Goal: Communication & Community: Participate in discussion

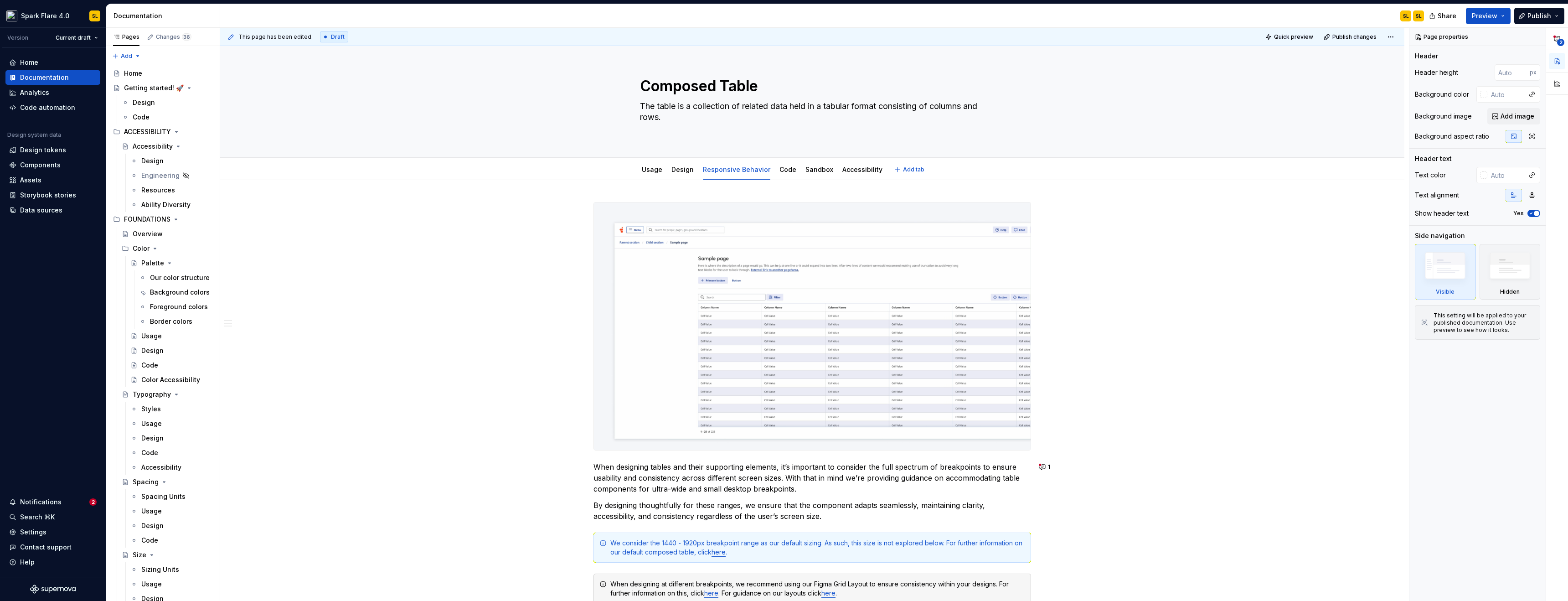
type textarea "*"
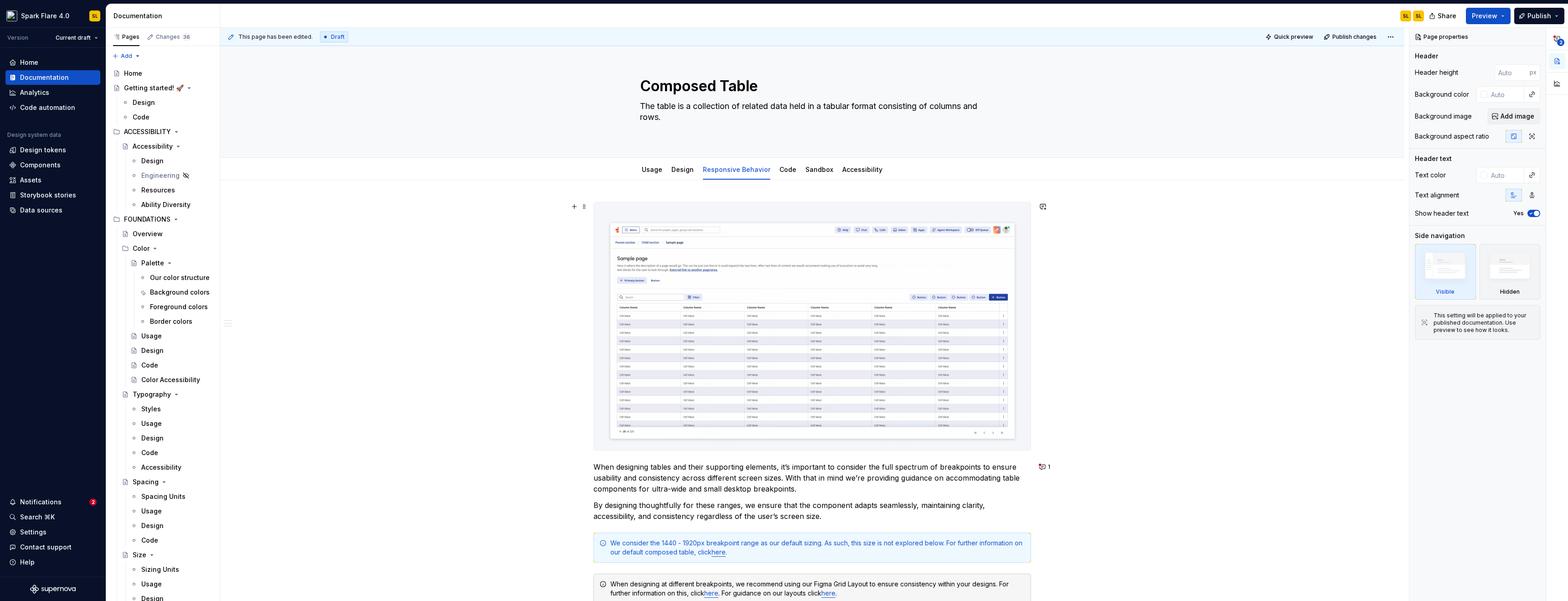
scroll to position [5, 0]
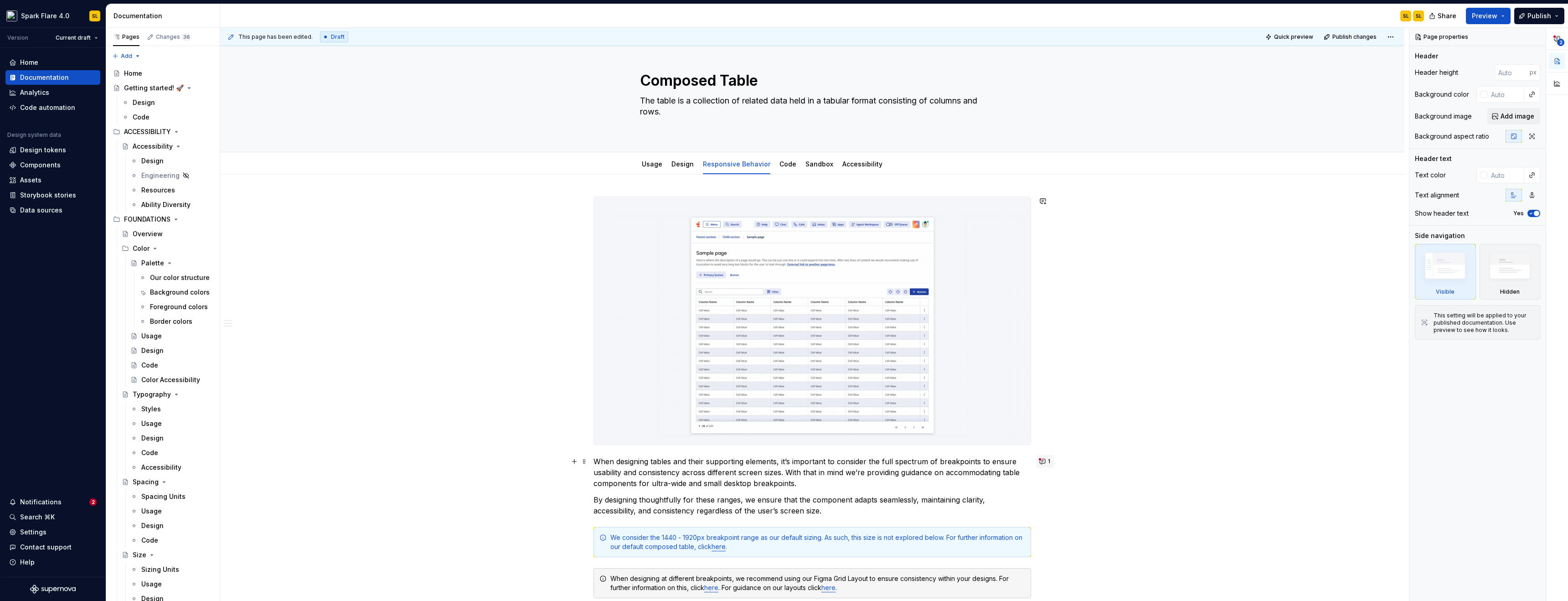
click at [1050, 460] on button "1" at bounding box center [1045, 461] width 18 height 13
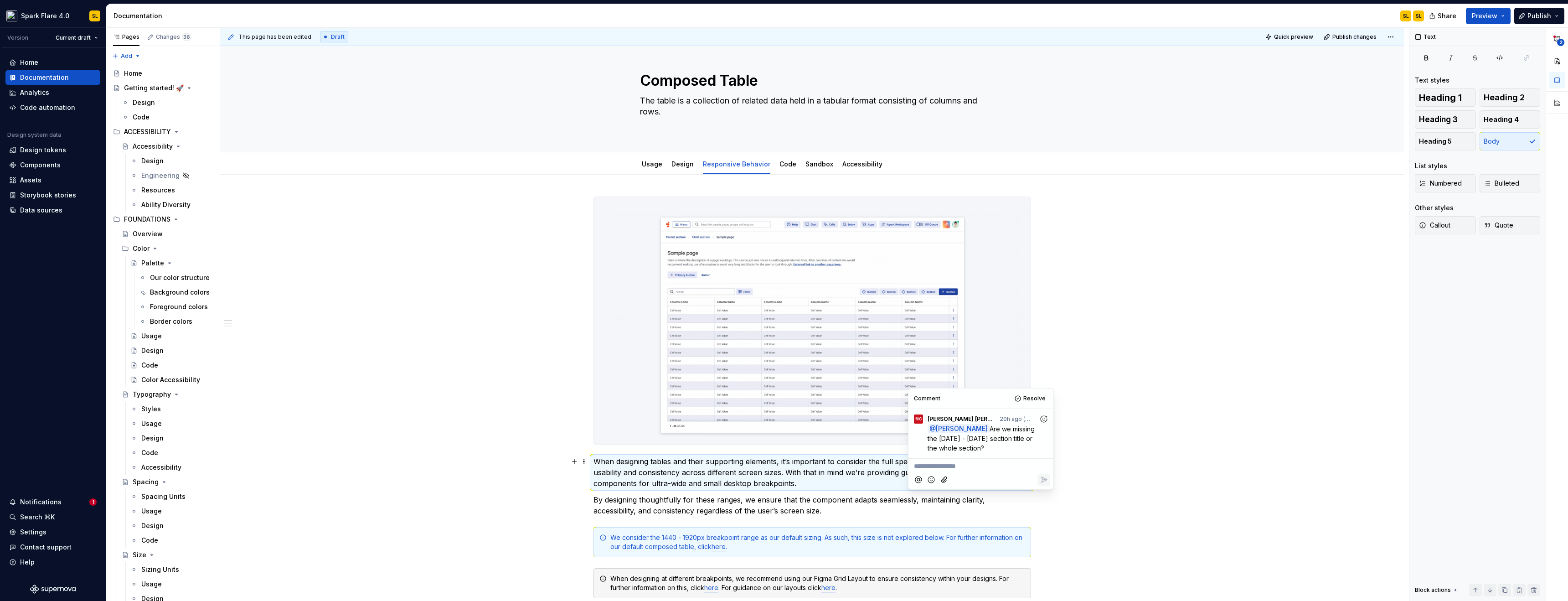
scroll to position [87, 0]
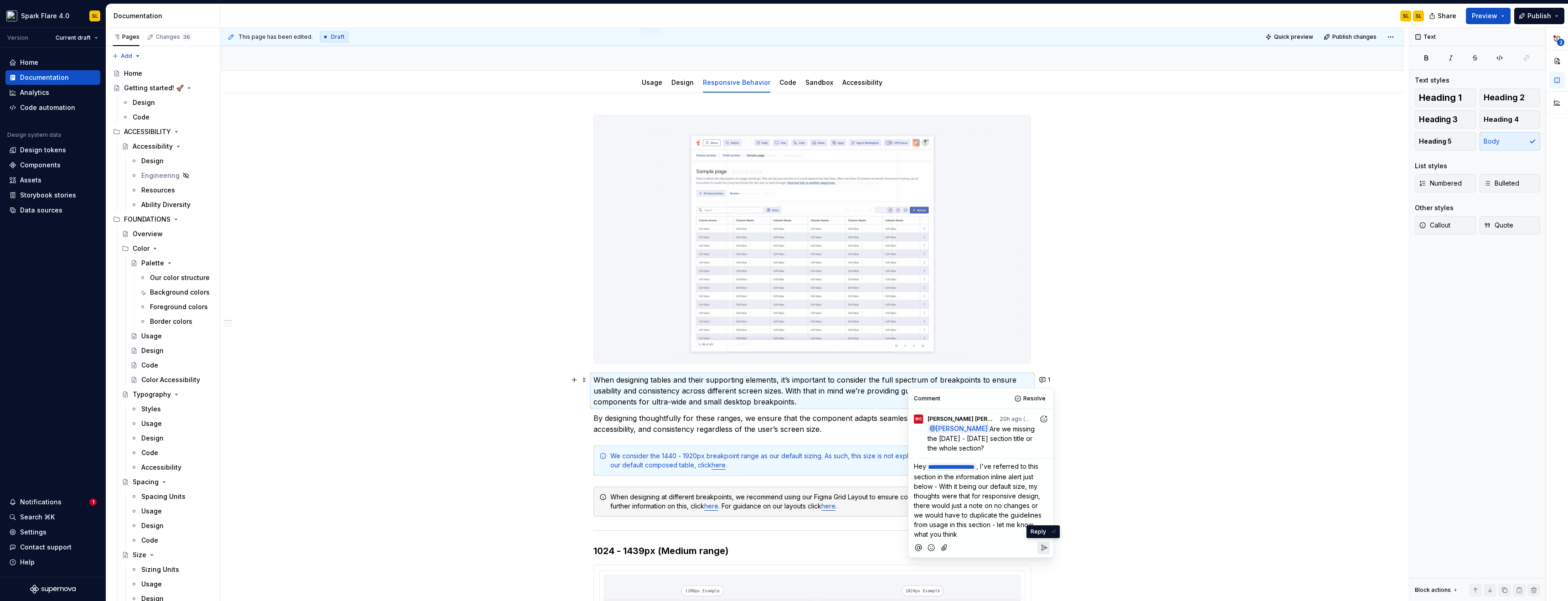
click at [1046, 543] on icon "Reply" at bounding box center [1043, 547] width 9 height 9
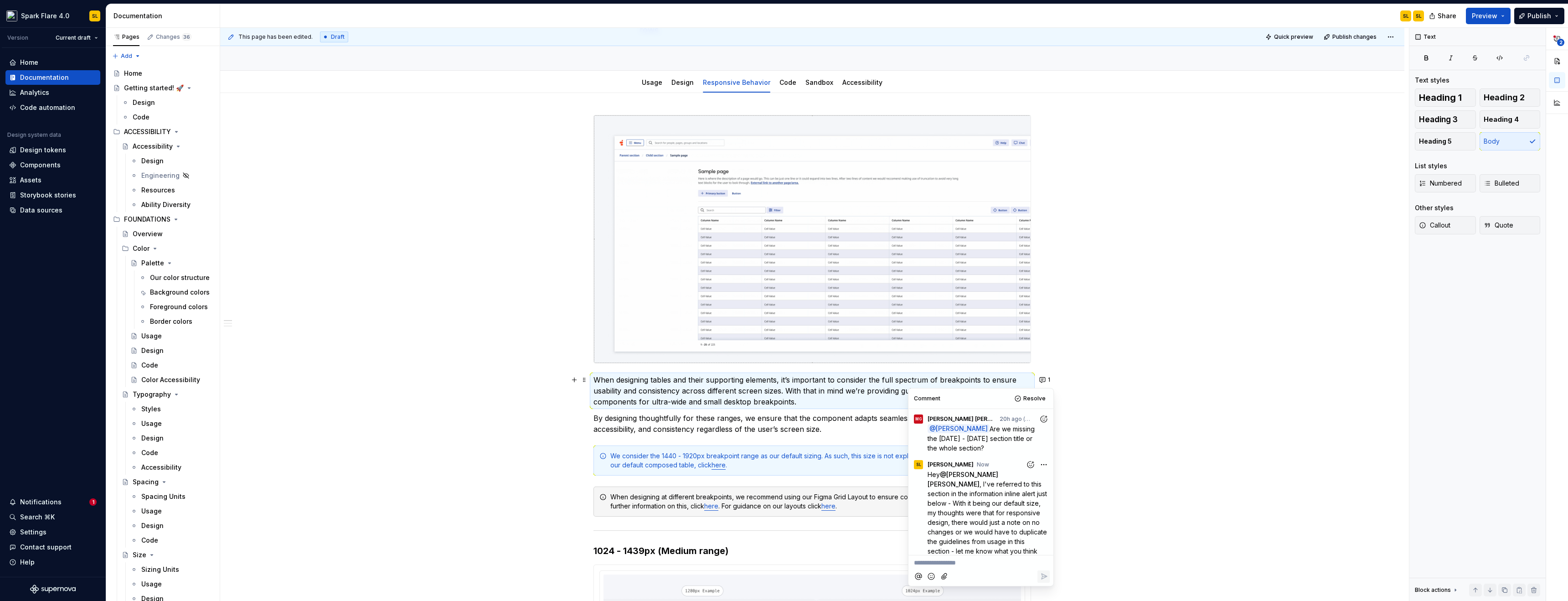
scroll to position [15, 0]
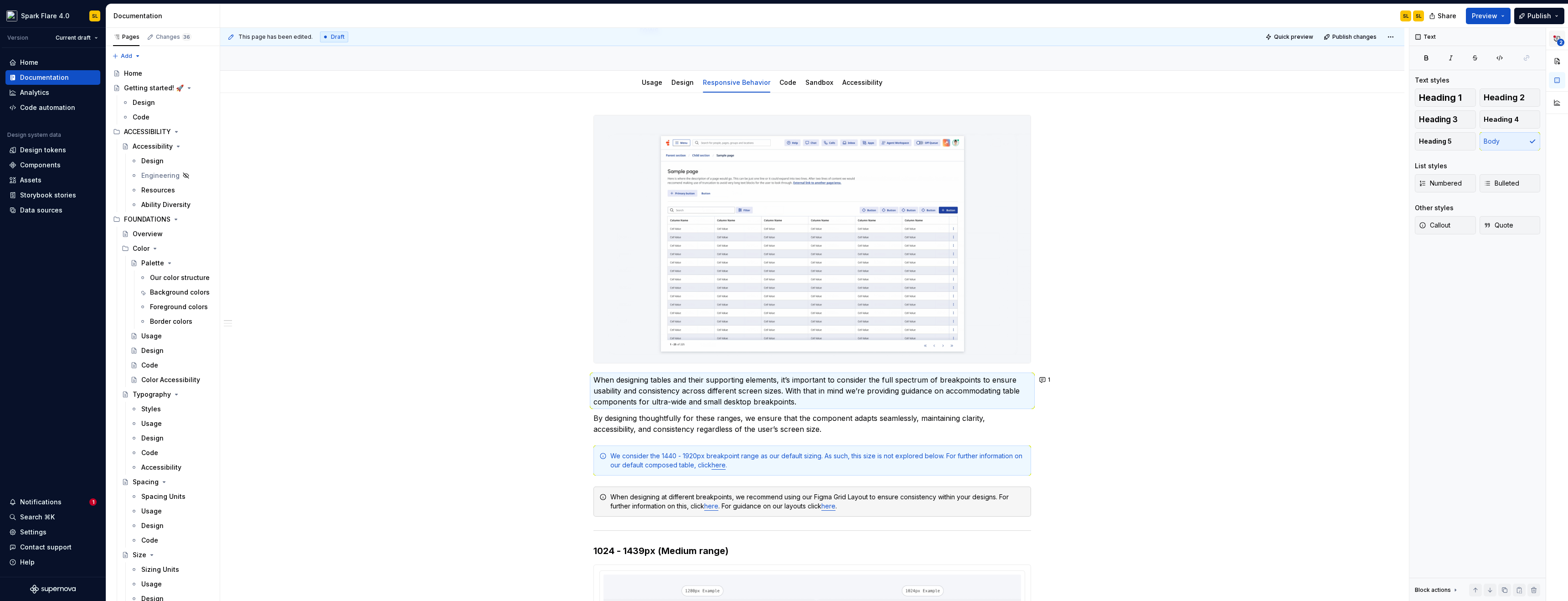
click at [1558, 43] on span "2" at bounding box center [1561, 43] width 7 height 7
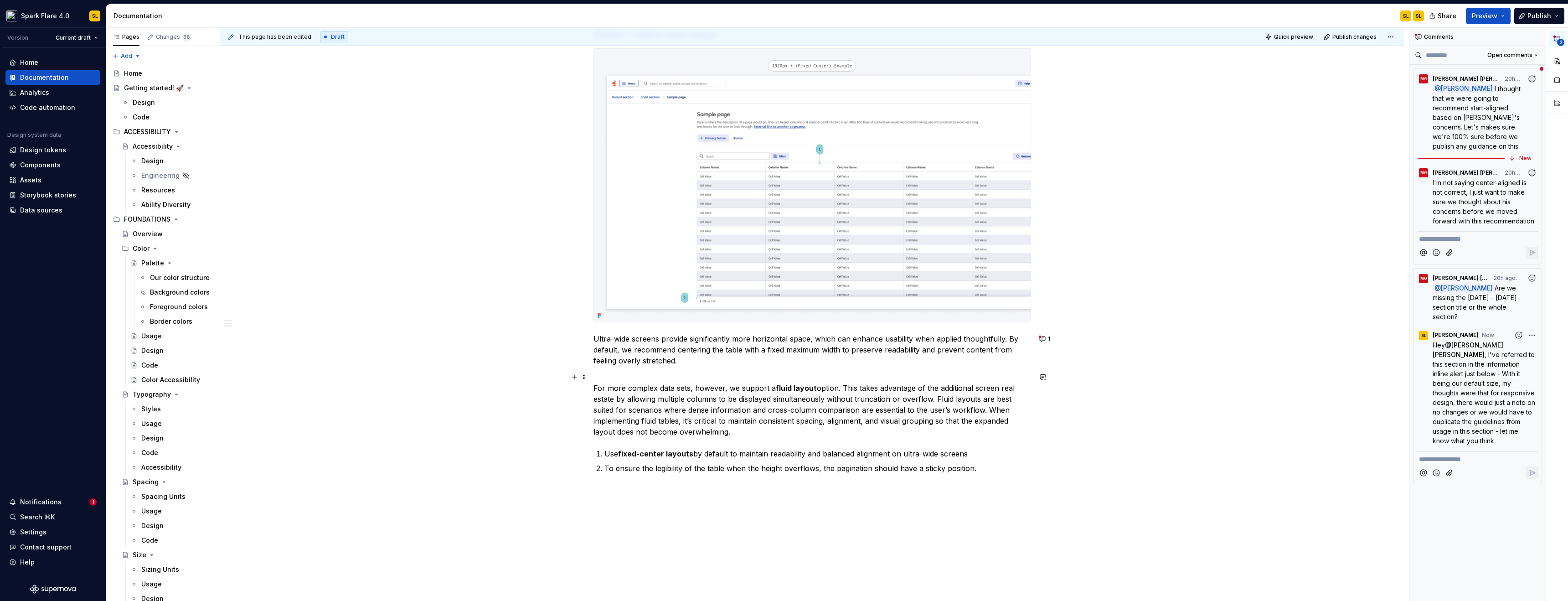
scroll to position [1573, 0]
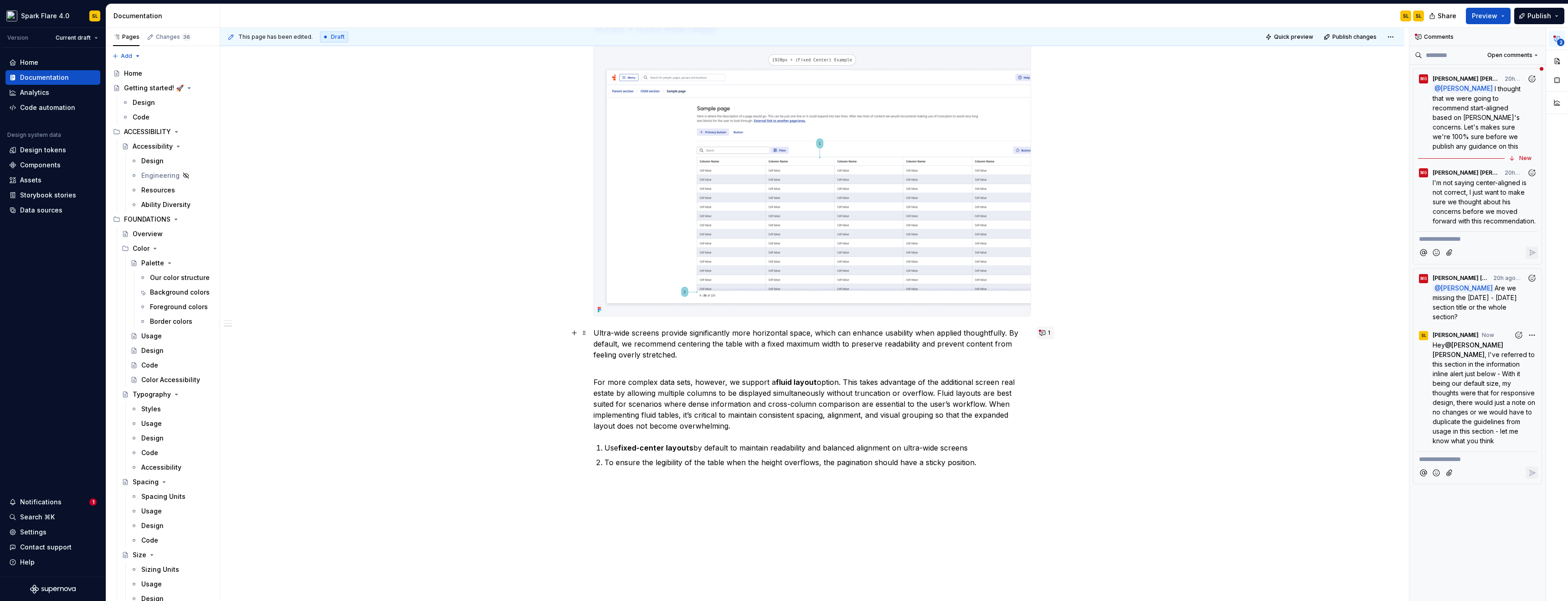
click at [1041, 333] on button "1" at bounding box center [1045, 332] width 18 height 13
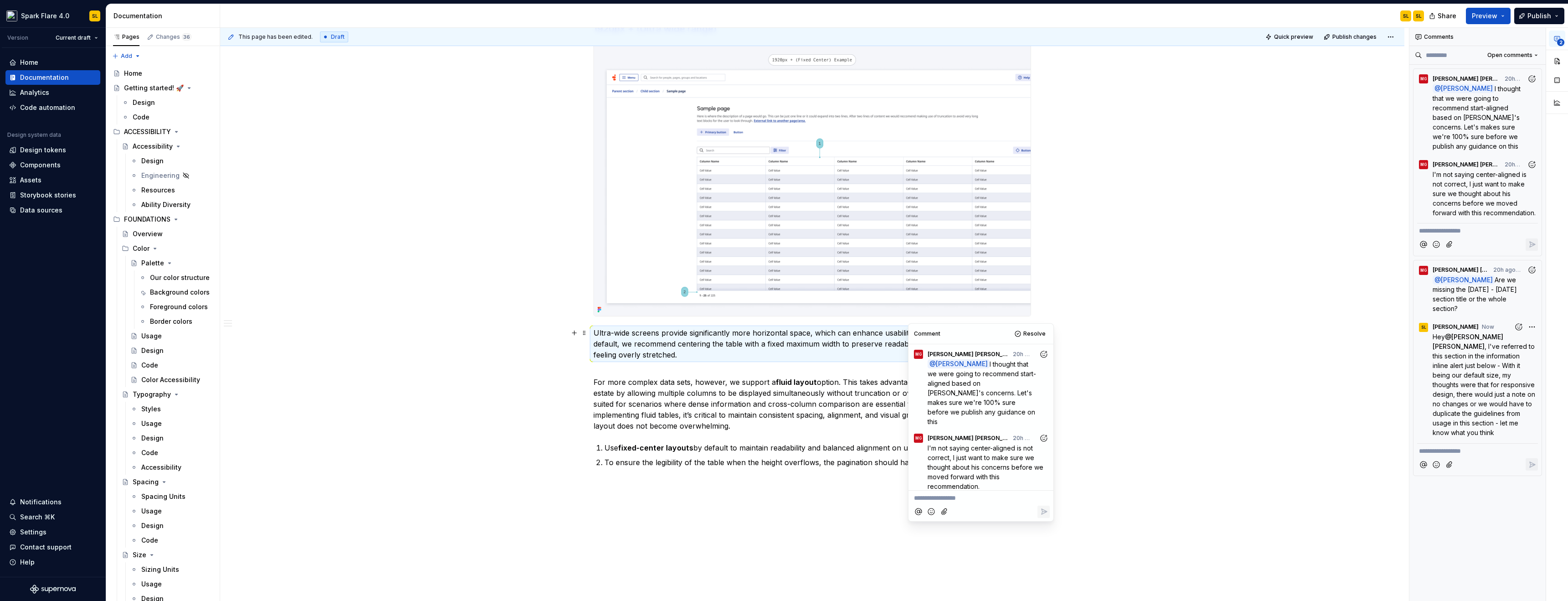
scroll to position [1591, 0]
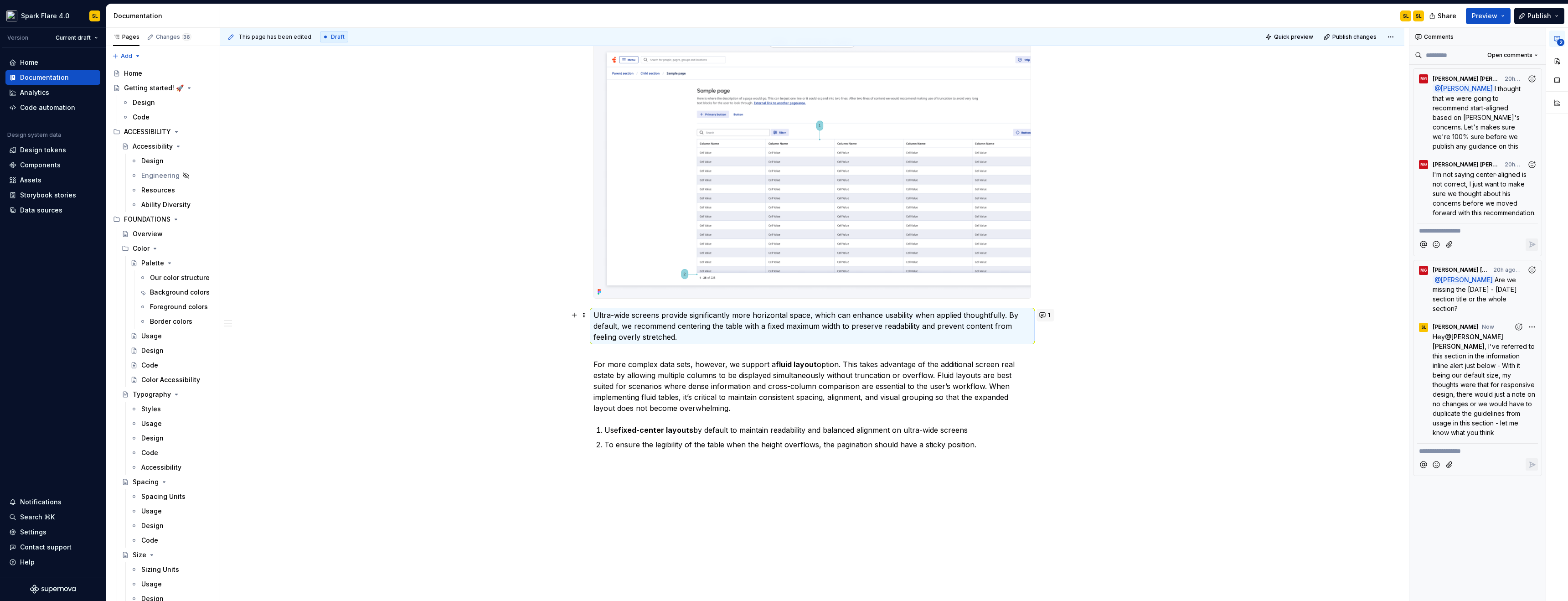
click at [1046, 311] on button "1" at bounding box center [1045, 315] width 18 height 13
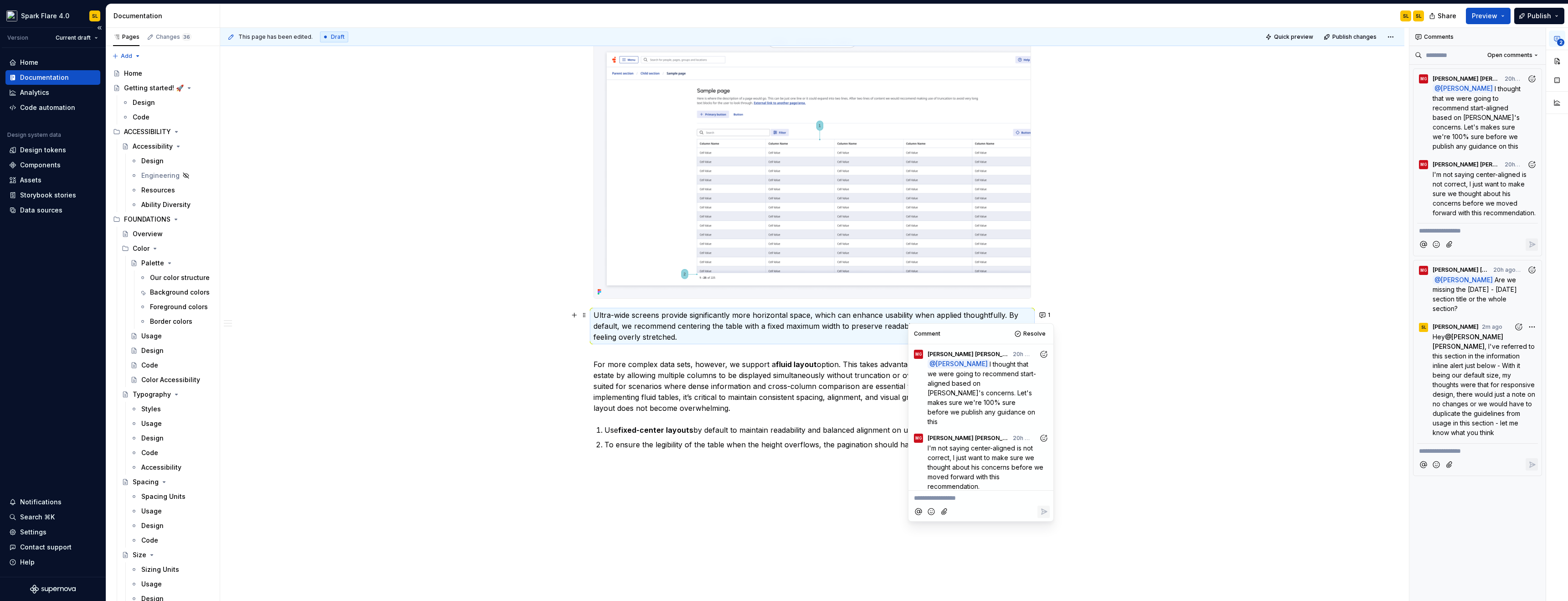
type textarea "*"
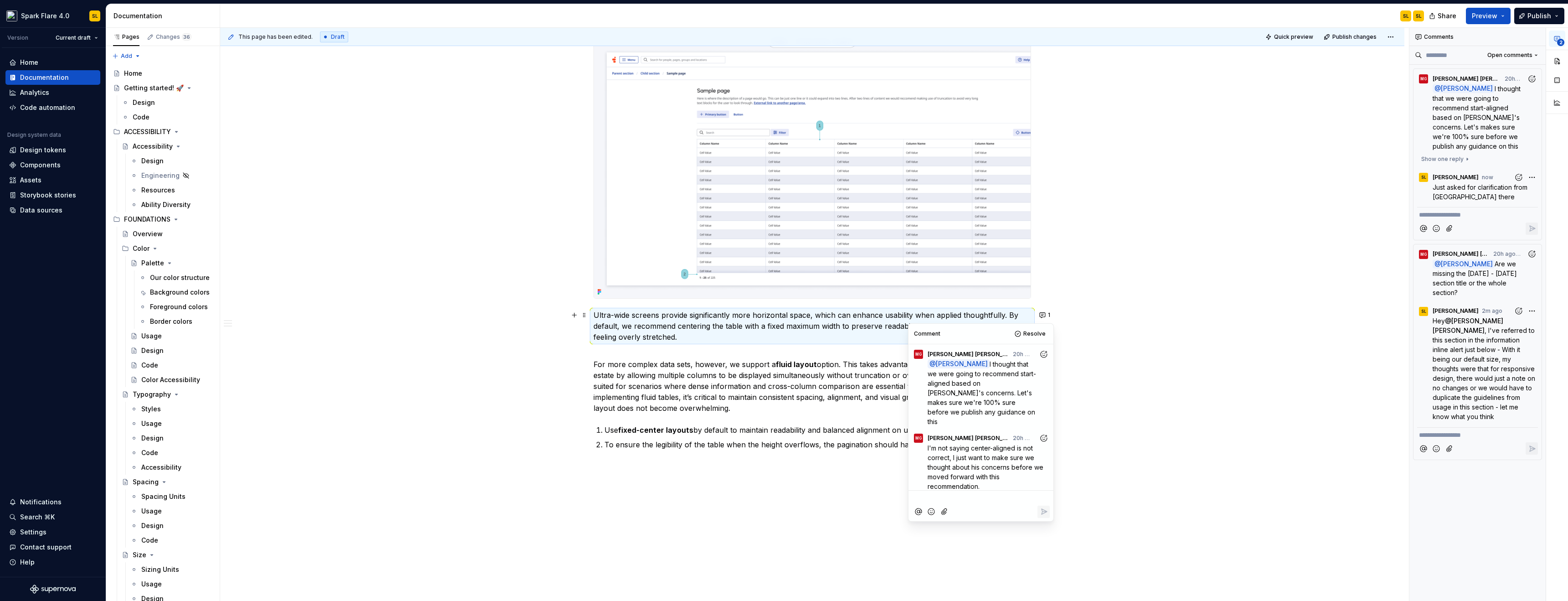
scroll to position [33, 0]
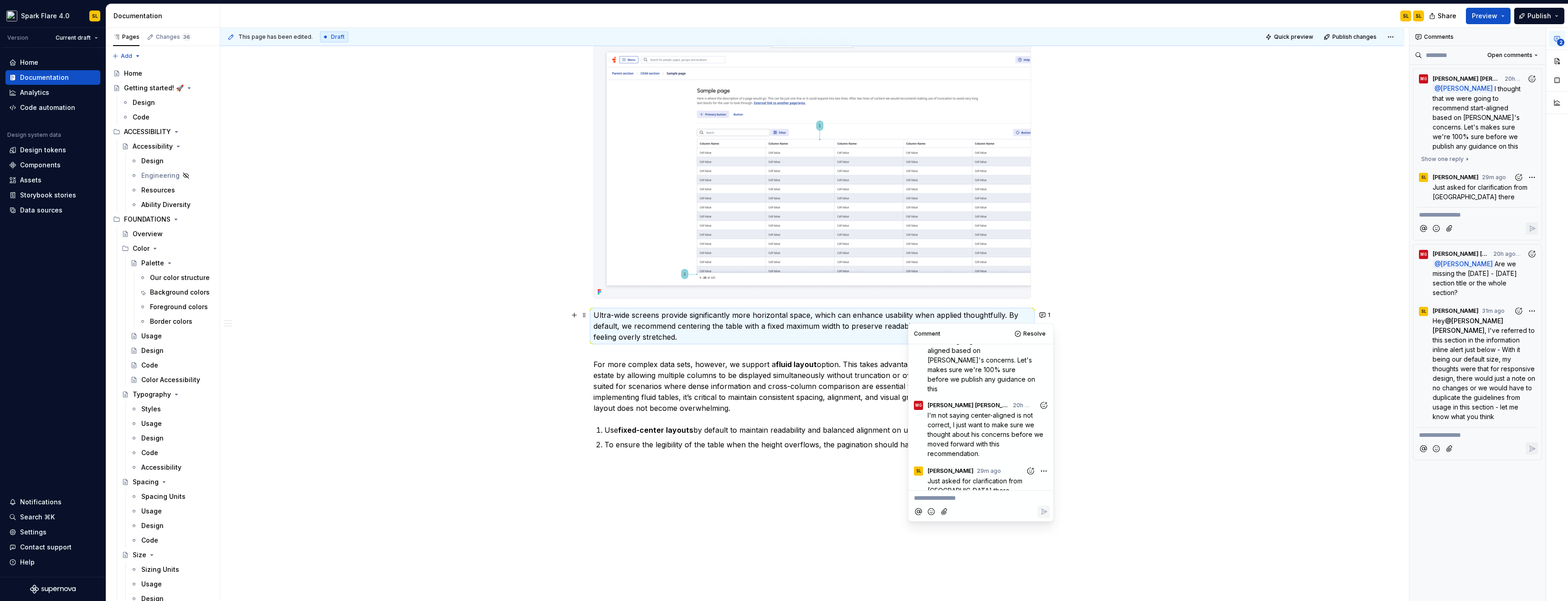
type textarea "*"
